Goal: Task Accomplishment & Management: Use online tool/utility

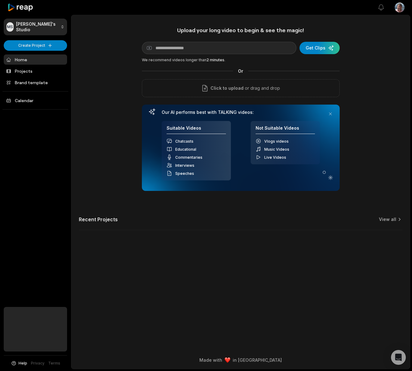
drag, startPoint x: 74, startPoint y: 135, endPoint x: 70, endPoint y: 44, distance: 91.3
click at [73, 130] on div "Upload your long video to begin & see the magic! YouTube link Get Clips We reco…" at bounding box center [240, 132] width 339 height 211
click at [36, 23] on html "[PERSON_NAME] Studio Create Project Home Projects Brand template Calendar Help …" at bounding box center [206, 185] width 412 height 371
drag, startPoint x: 26, startPoint y: 12, endPoint x: 23, endPoint y: 7, distance: 4.8
click at [25, 11] on html "[PERSON_NAME] Studio Create Project Home Projects Brand template Calendar Help …" at bounding box center [206, 185] width 412 height 371
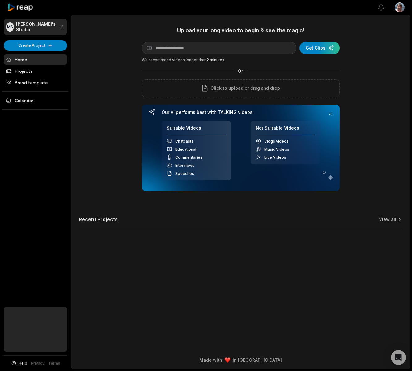
click at [23, 7] on icon at bounding box center [20, 7] width 26 height 8
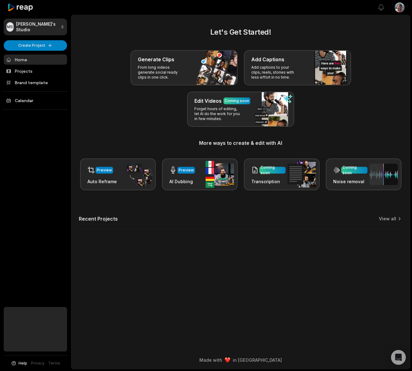
drag, startPoint x: 336, startPoint y: 127, endPoint x: 324, endPoint y: 126, distance: 12.5
click at [324, 126] on div "Let's Get Started! Generate Clips From long videos generate social ready clips …" at bounding box center [241, 109] width 324 height 164
click at [42, 284] on div "[PERSON_NAME] Studio Create Project Home Projects Brand template Calendar Help …" at bounding box center [35, 185] width 71 height 371
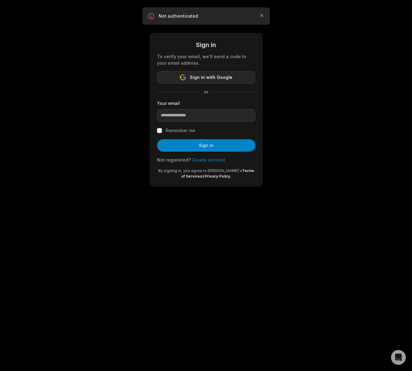
click at [213, 73] on button "Sign in with Google" at bounding box center [206, 77] width 98 height 12
click at [213, 80] on span "Sign in with Google" at bounding box center [211, 77] width 43 height 7
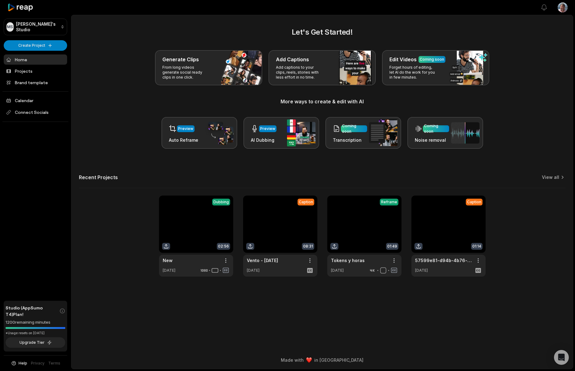
click at [412, 154] on div "Let's Get Started! Generate Clips From long videos generate social ready clips …" at bounding box center [321, 152] width 501 height 250
click at [60, 313] on icon at bounding box center [62, 311] width 6 height 6
click at [412, 359] on div "Open Intercom Messenger" at bounding box center [561, 357] width 16 height 16
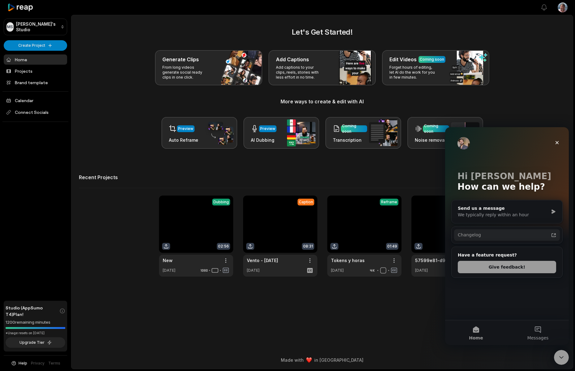
click at [412, 235] on div "Changelog" at bounding box center [503, 235] width 91 height 6
click at [119, 41] on div "Let's Get Started! Generate Clips From long videos generate social ready clips …" at bounding box center [322, 88] width 486 height 122
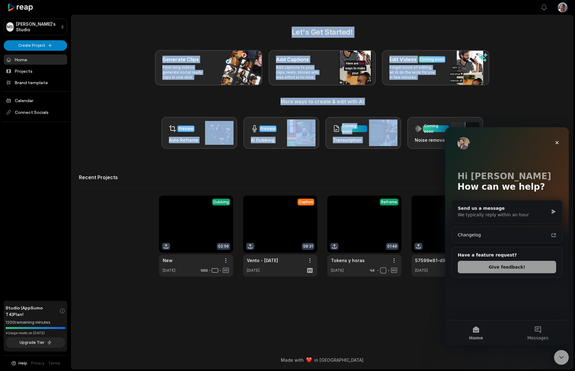
drag, startPoint x: 123, startPoint y: 28, endPoint x: 521, endPoint y: 121, distance: 408.9
click at [412, 119] on div "Let's Get Started! Generate Clips From long videos generate social ready clips …" at bounding box center [322, 88] width 486 height 122
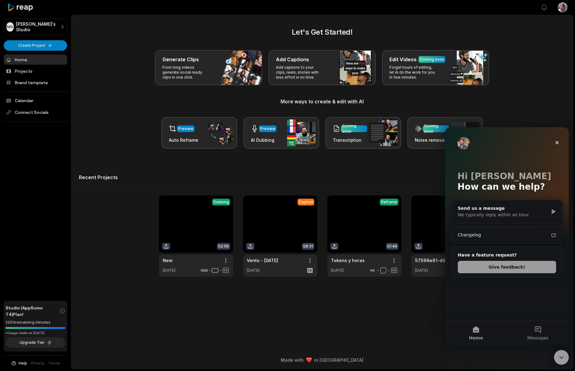
drag, startPoint x: 522, startPoint y: 111, endPoint x: 533, endPoint y: 126, distance: 18.8
click at [412, 116] on div "Let's Get Started! Generate Clips From long videos generate social ready clips …" at bounding box center [322, 88] width 486 height 122
click at [412, 143] on div "Close" at bounding box center [556, 142] width 11 height 11
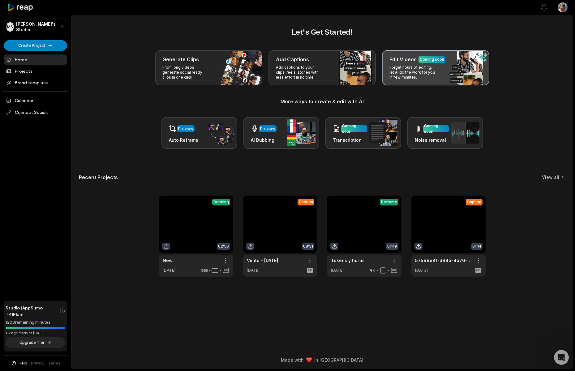
click at [412, 68] on p "Forget hours of editing, let AI do the work for you in few minutes." at bounding box center [413, 72] width 48 height 15
click at [412, 76] on p "Forget hours of editing, let AI do the work for you in few minutes." at bounding box center [413, 72] width 48 height 15
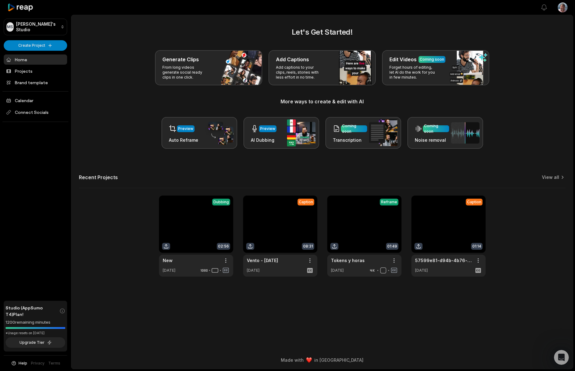
click at [412, 94] on div "Let's Get Started! Generate Clips From long videos generate social ready clips …" at bounding box center [322, 88] width 486 height 122
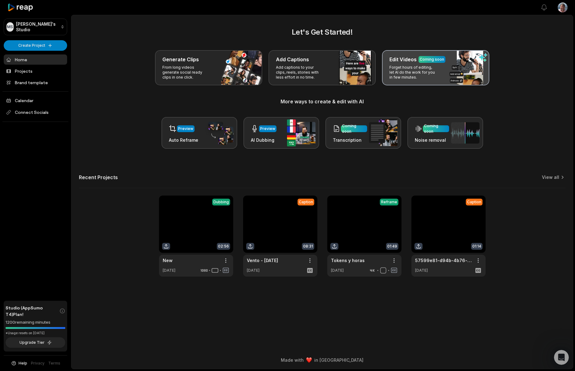
click at [412, 70] on div "Edit Videos Coming soon Forget hours of editing, let AI do the work for you in …" at bounding box center [435, 67] width 107 height 35
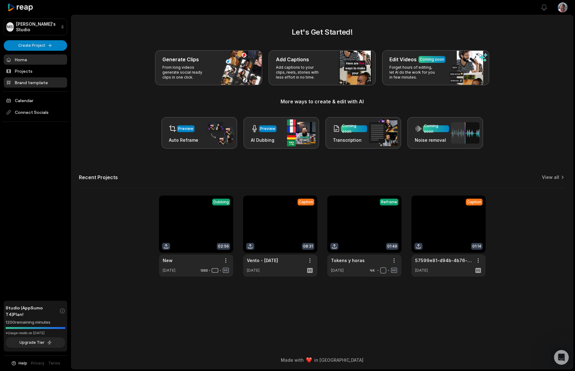
click at [37, 82] on link "Brand template" at bounding box center [35, 82] width 63 height 10
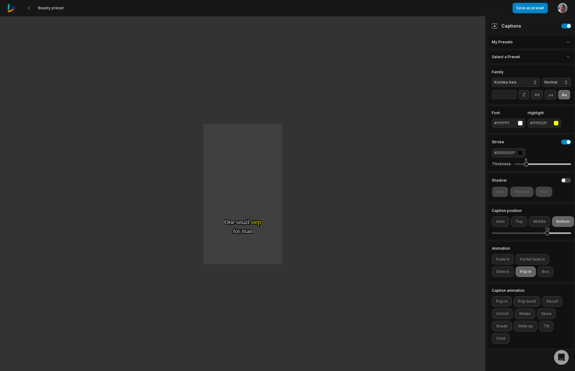
click at [259, 149] on div "One One small small step step for for man man One One giant giant leap leap for…" at bounding box center [242, 193] width 485 height 355
click at [389, 170] on div "One One small small step step for for man man One One giant giant leap leap for…" at bounding box center [242, 193] width 485 height 355
